Goal: Transaction & Acquisition: Purchase product/service

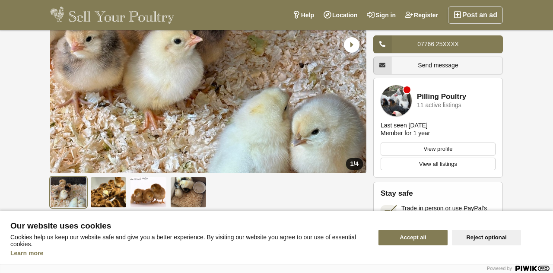
scroll to position [138, 0]
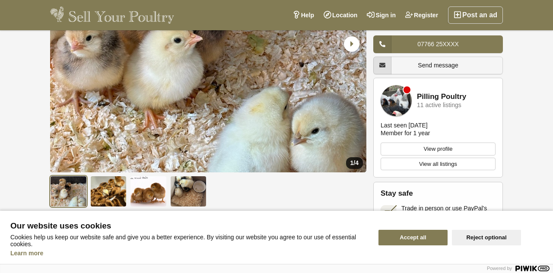
click at [111, 188] on img at bounding box center [108, 191] width 37 height 31
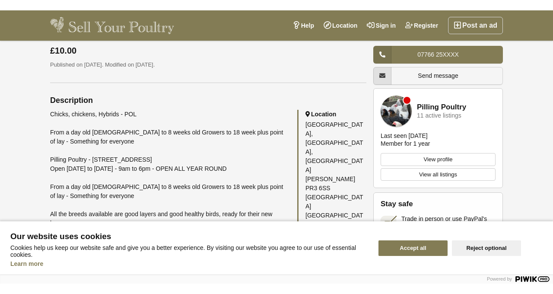
scroll to position [381, 0]
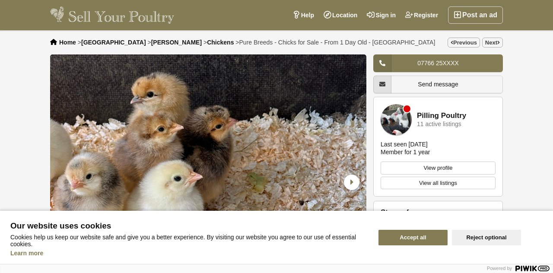
scroll to position [381, 0]
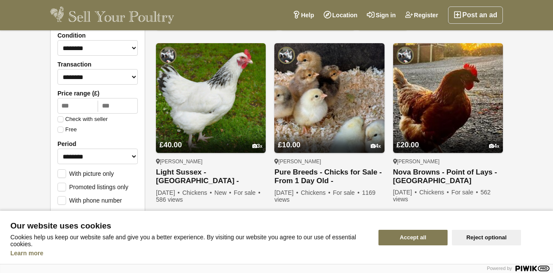
scroll to position [118, 0]
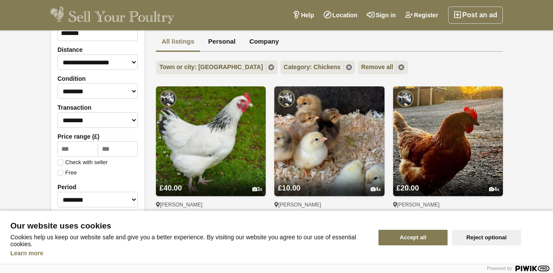
scroll to position [75, 0]
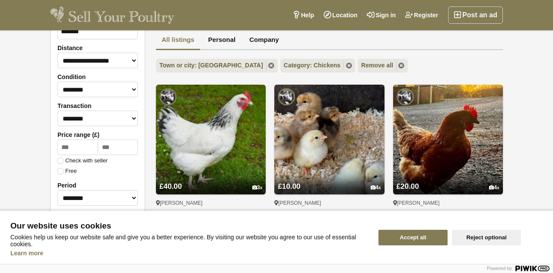
click at [360, 225] on link "Pure Breeds - Chicks for Sale - From 1 Day Old - [GEOGRAPHIC_DATA]" at bounding box center [329, 218] width 110 height 18
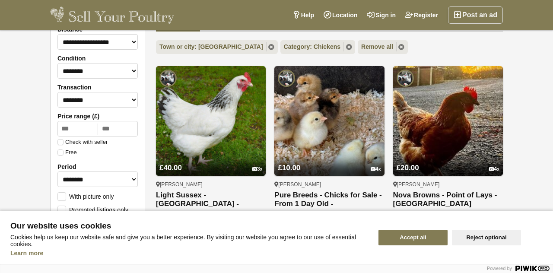
scroll to position [101, 0]
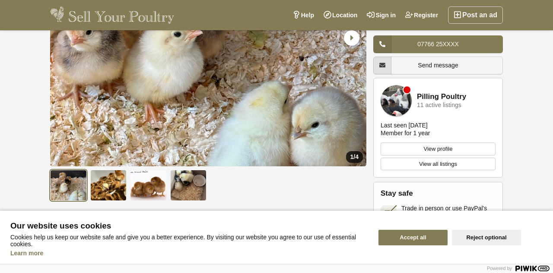
scroll to position [146, 0]
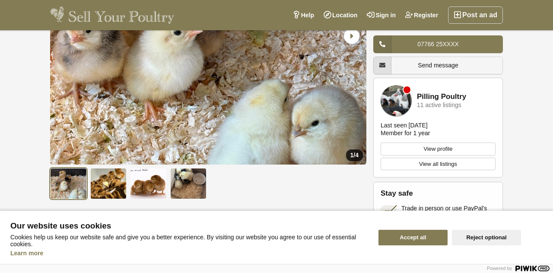
click at [96, 182] on img at bounding box center [108, 183] width 37 height 31
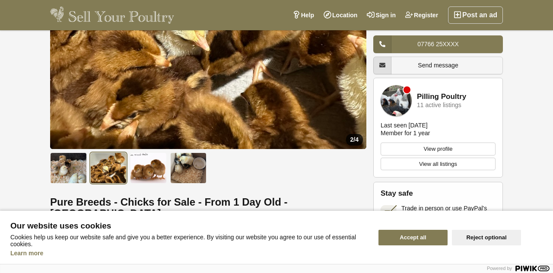
scroll to position [163, 0]
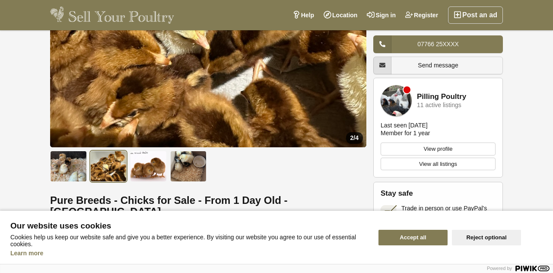
click at [186, 164] on img at bounding box center [188, 166] width 37 height 31
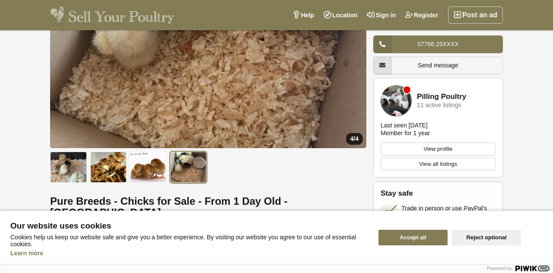
scroll to position [181, 0]
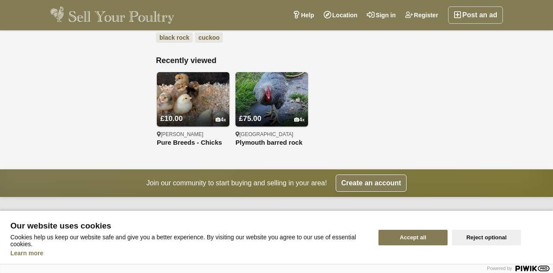
scroll to position [917, 0]
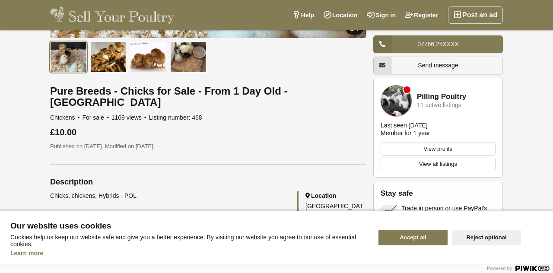
scroll to position [274, 0]
